Goal: Information Seeking & Learning: Check status

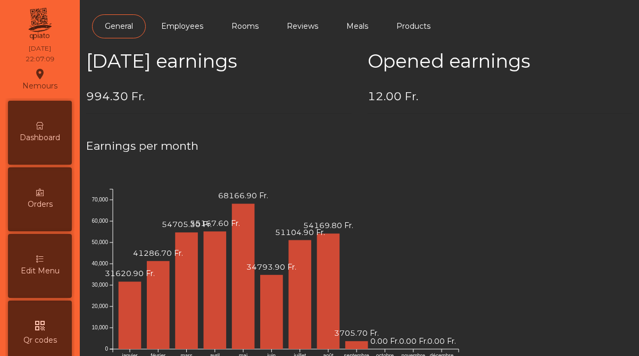
click at [43, 126] on icon at bounding box center [39, 125] width 7 height 7
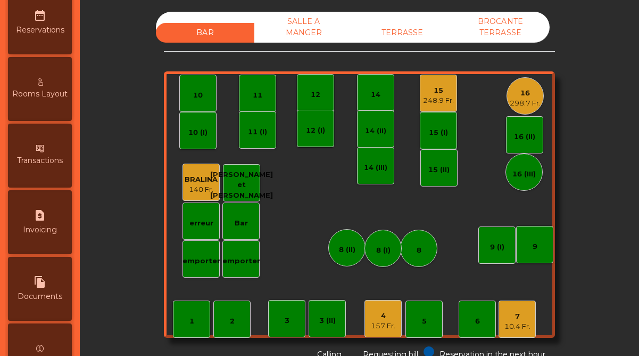
scroll to position [549, 0]
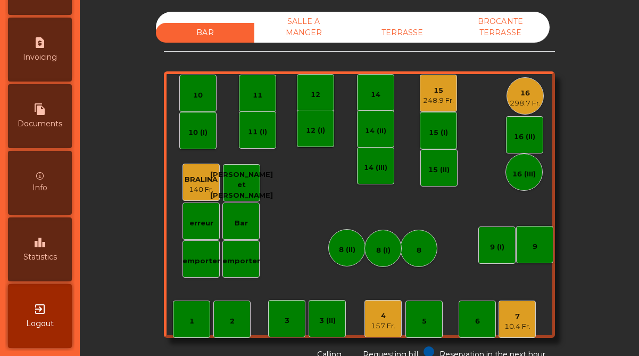
click at [389, 321] on div "157 Fr." at bounding box center [383, 326] width 24 height 11
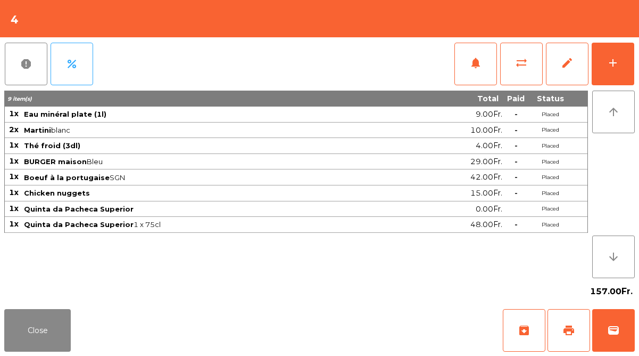
click at [208, 229] on td "Quinta da Pacheca Superior 1 x 75cl" at bounding box center [217, 225] width 388 height 16
click at [48, 333] on button "Close" at bounding box center [37, 330] width 67 height 43
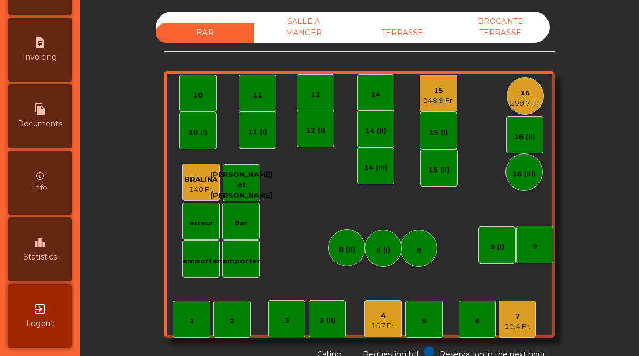
click at [46, 257] on span "Statistics" at bounding box center [40, 256] width 34 height 11
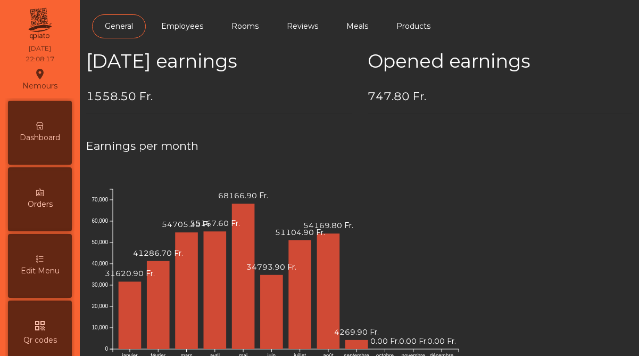
click at [40, 135] on span "Dashboard" at bounding box center [40, 137] width 40 height 11
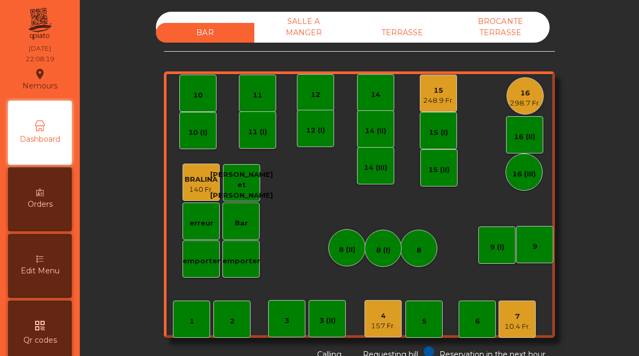
click at [450, 93] on div "15" at bounding box center [438, 90] width 31 height 11
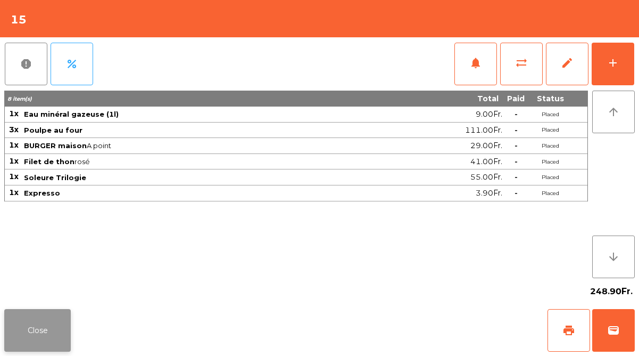
click at [42, 328] on button "Close" at bounding box center [37, 330] width 67 height 43
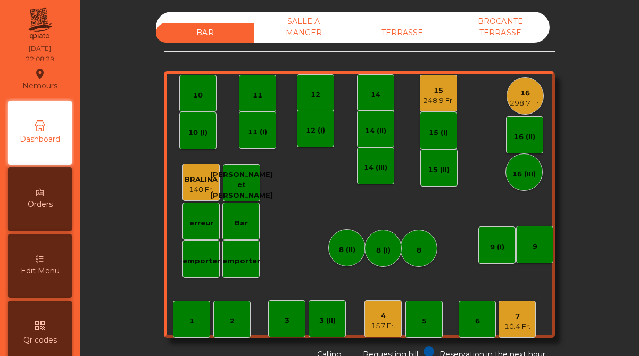
click at [532, 93] on div "16" at bounding box center [525, 93] width 31 height 11
